Goal: Find specific page/section: Find specific page/section

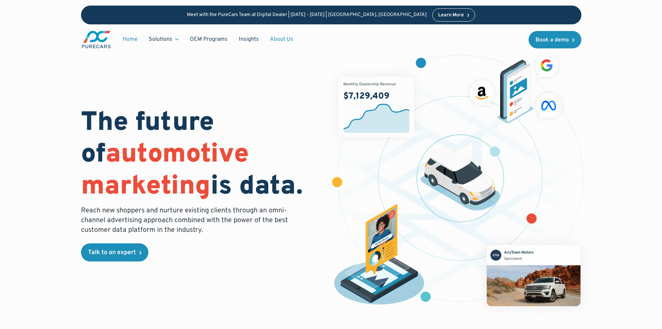
click at [284, 36] on link "About Us" at bounding box center [282, 39] width 34 height 13
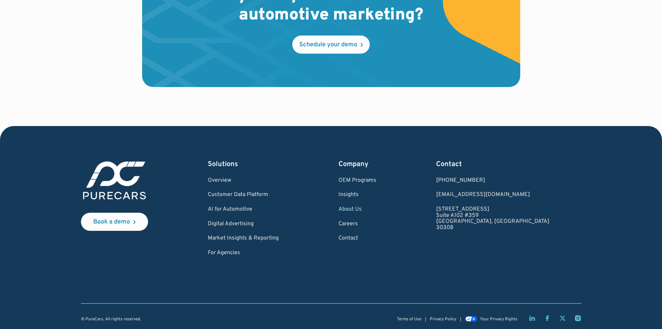
scroll to position [2041, 0]
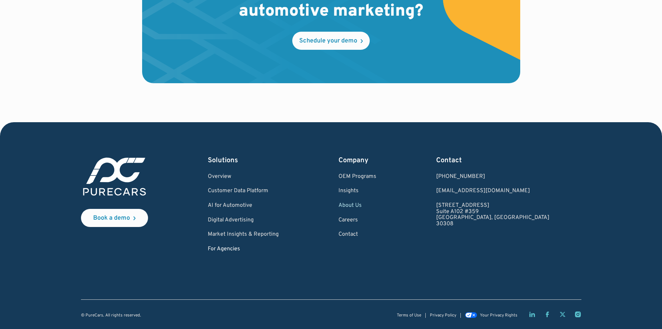
click at [233, 250] on link "For Agencies" at bounding box center [243, 249] width 71 height 6
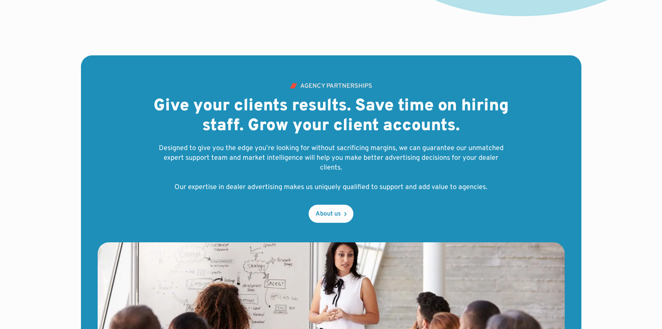
scroll to position [382, 0]
